Goal: Task Accomplishment & Management: Use online tool/utility

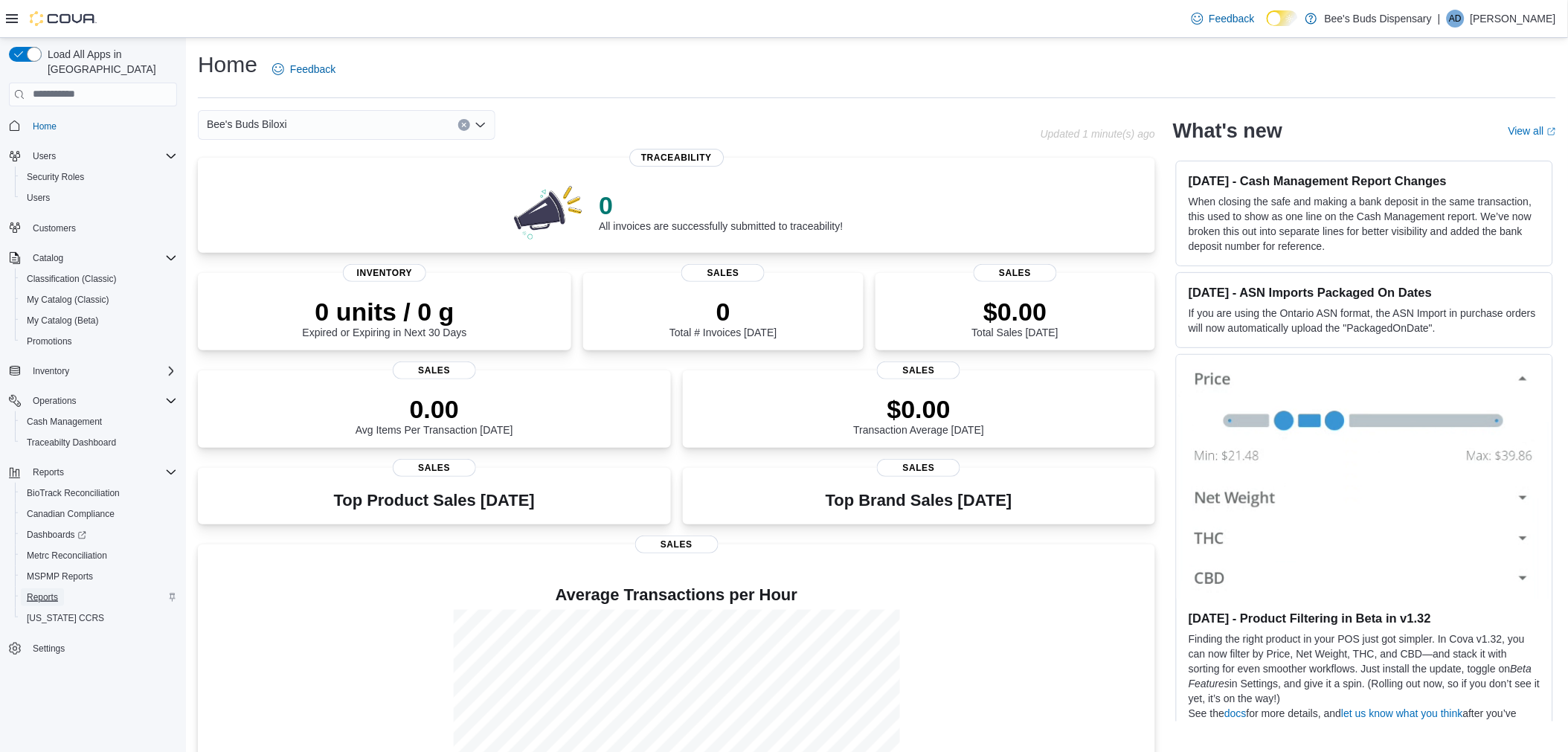
click at [52, 591] on span "Reports" at bounding box center [42, 597] width 31 height 12
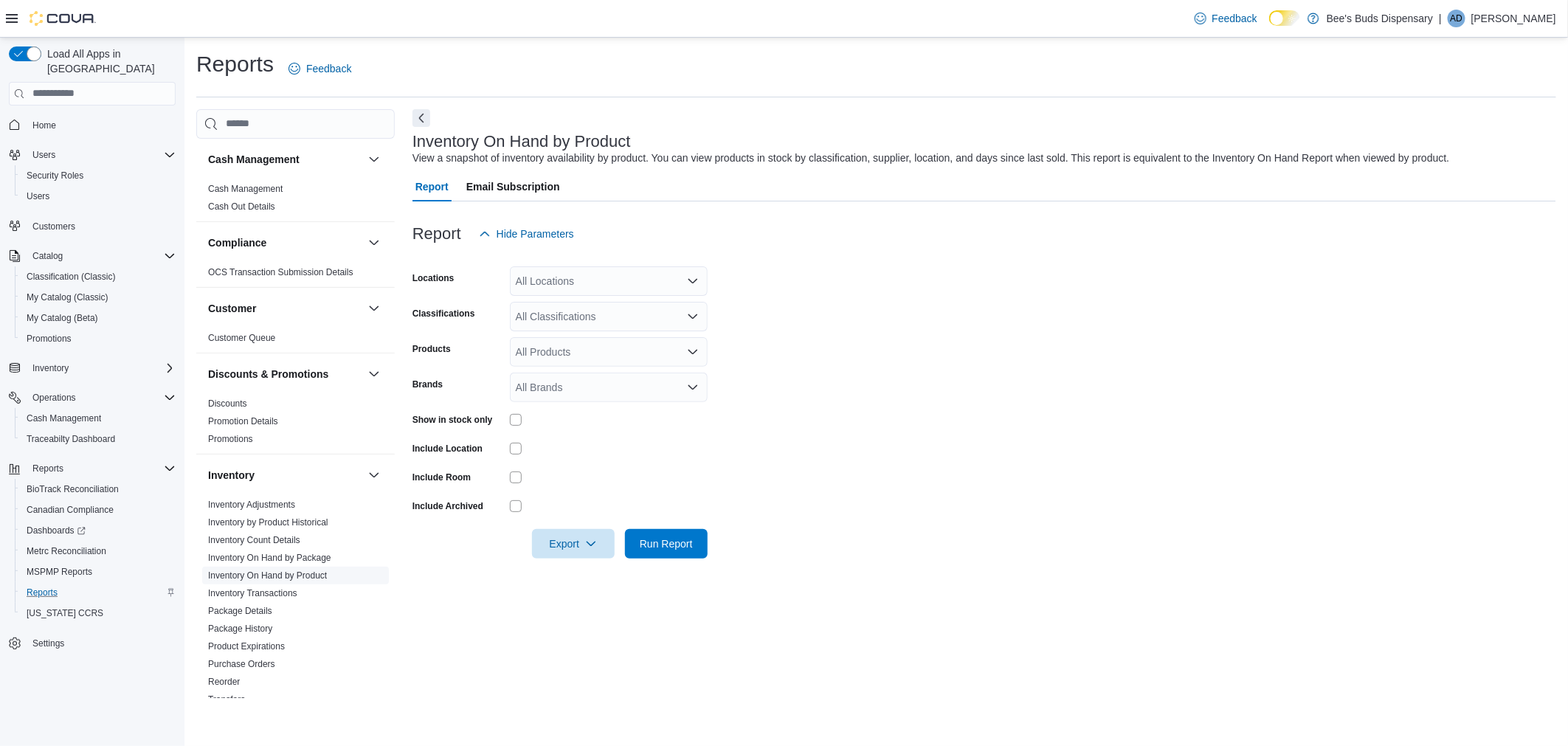
click at [332, 574] on span "Inventory On Hand by Product" at bounding box center [295, 576] width 187 height 18
click at [607, 275] on div "All Locations" at bounding box center [608, 281] width 198 height 29
click at [603, 328] on span "Bee's Buds Biloxi" at bounding box center [581, 327] width 80 height 15
click at [807, 330] on form "Locations Bee's Buds Biloxi Combo box. Selected. Bee's Buds Biloxi. Press Backs…" at bounding box center [984, 404] width 1144 height 310
click at [616, 322] on div "All Classifications" at bounding box center [608, 316] width 198 height 29
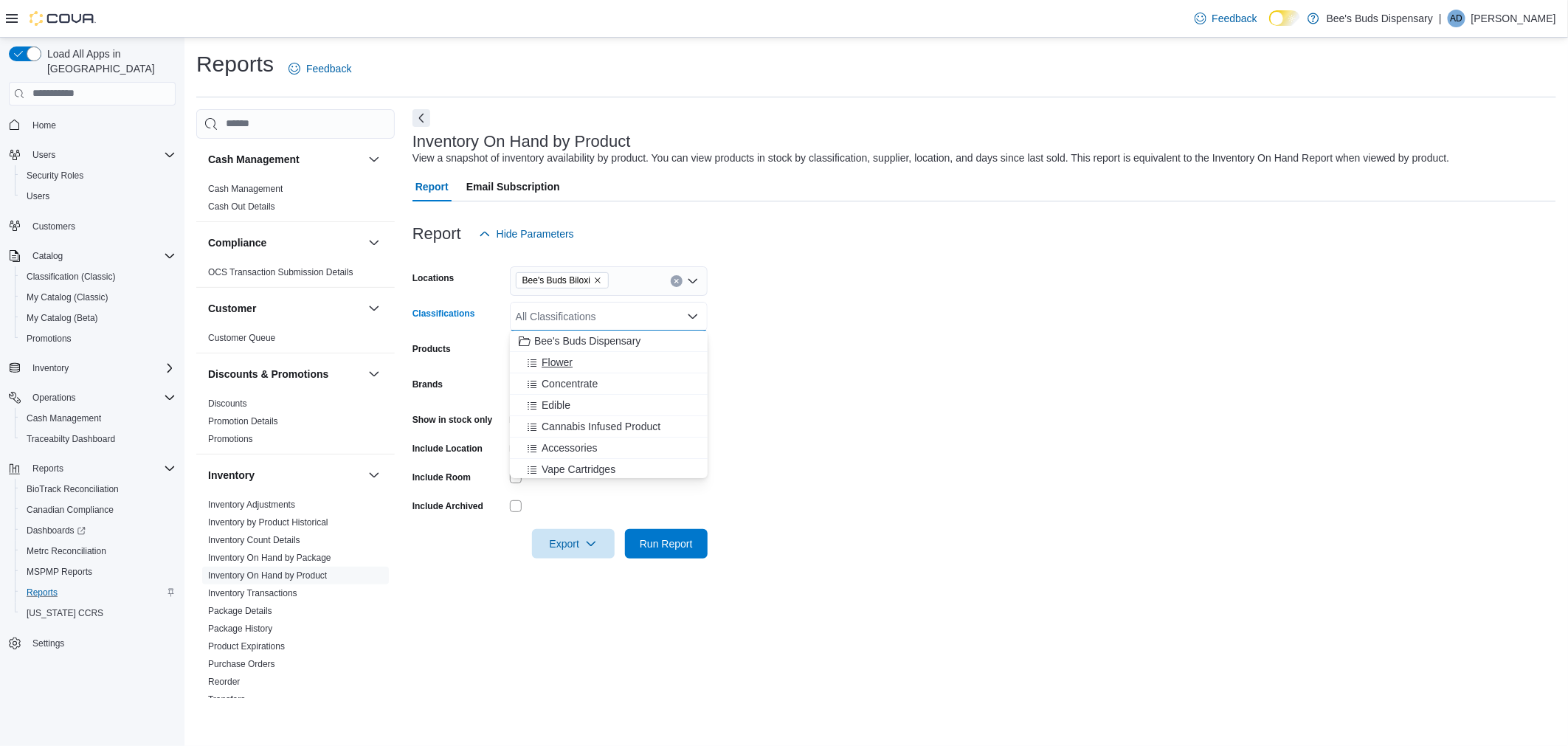
click at [567, 366] on span "Flower" at bounding box center [556, 362] width 31 height 15
click at [763, 360] on form "Locations Bee's Buds Biloxi Classifications Flower Combo box. Selected. Flower.…" at bounding box center [984, 404] width 1144 height 310
click at [591, 540] on icon "button" at bounding box center [590, 542] width 12 height 12
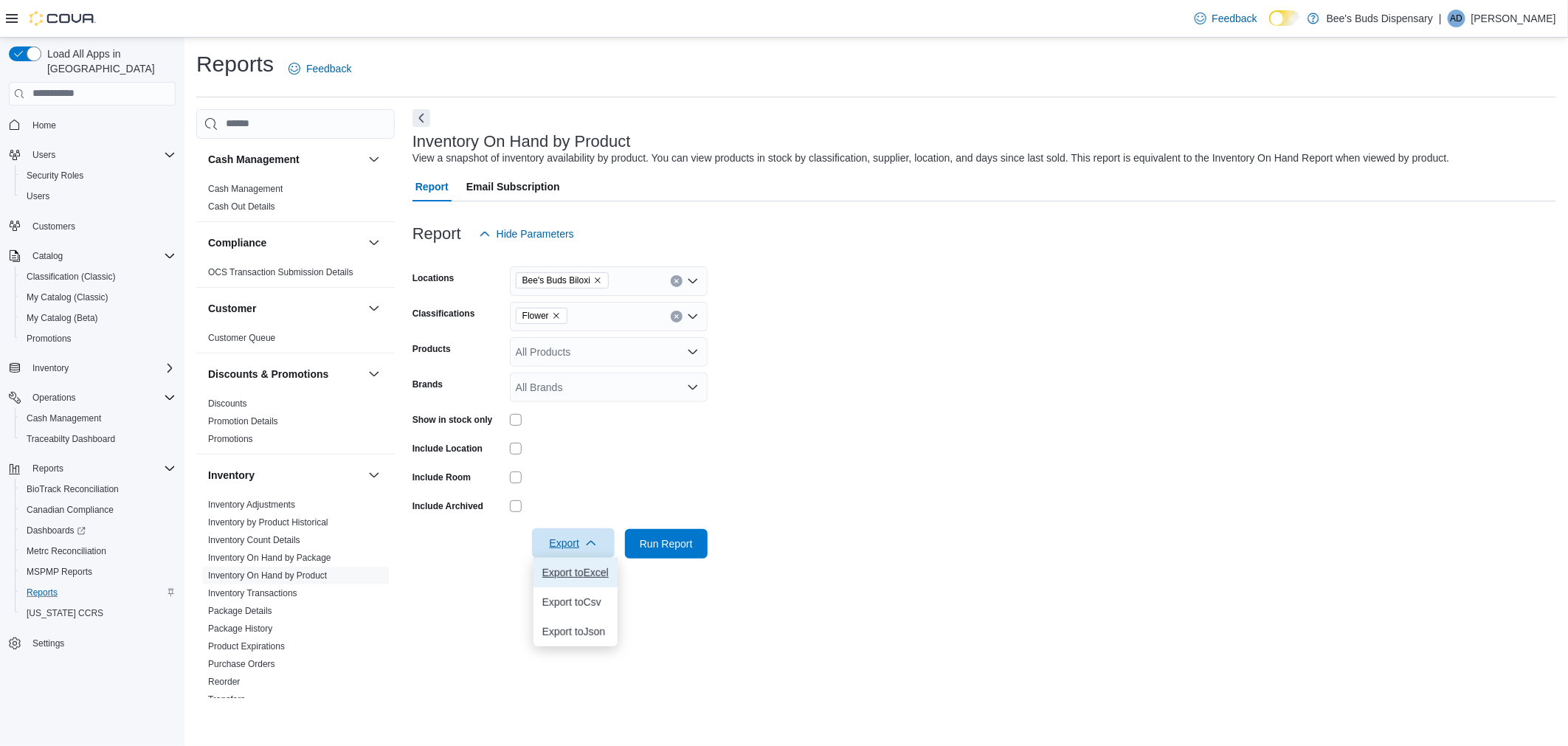
click at [591, 571] on span "Export to Excel" at bounding box center [575, 572] width 66 height 12
